Goal: Information Seeking & Learning: Learn about a topic

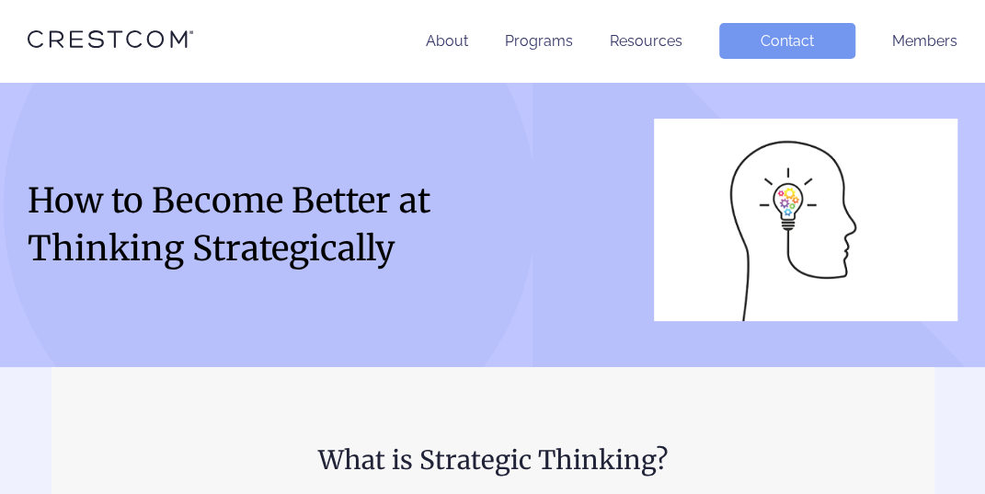
click at [777, 215] on img at bounding box center [805, 220] width 303 height 202
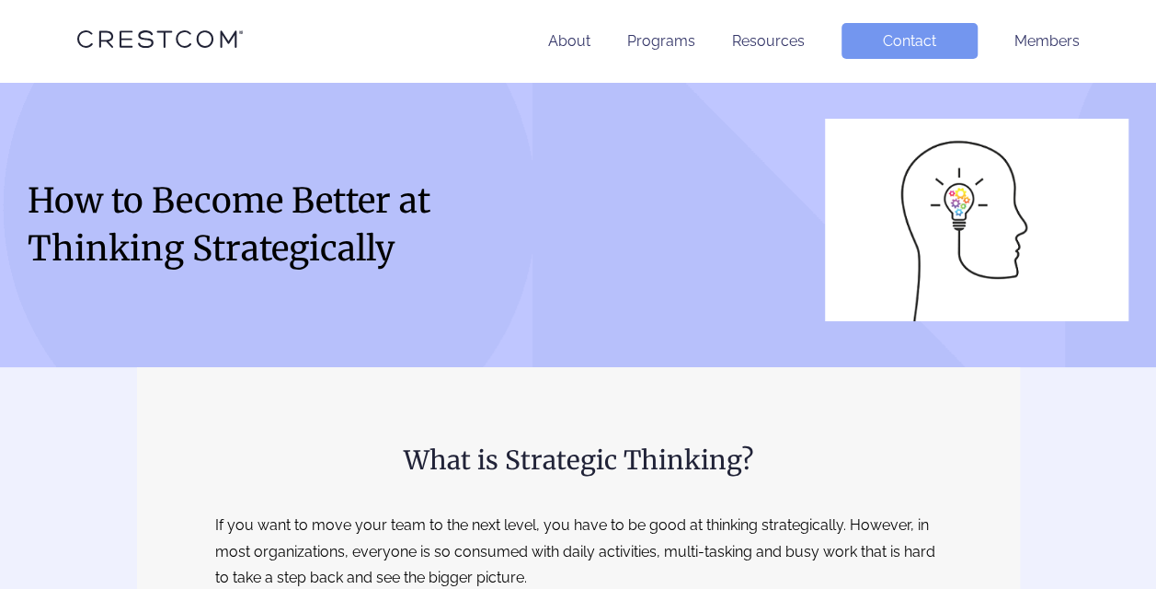
click at [951, 208] on img at bounding box center [976, 220] width 303 height 202
